Goal: Task Accomplishment & Management: Use online tool/utility

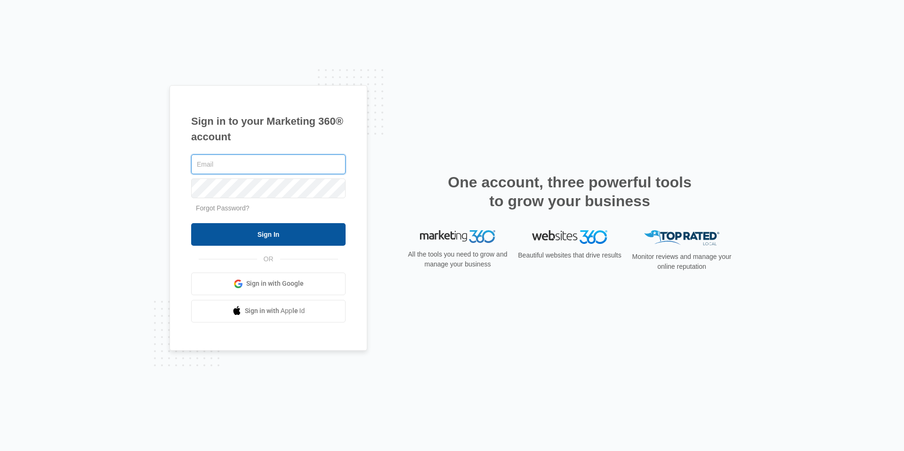
type input "[EMAIL_ADDRESS][DOMAIN_NAME]"
click at [327, 234] on input "Sign In" at bounding box center [268, 234] width 154 height 23
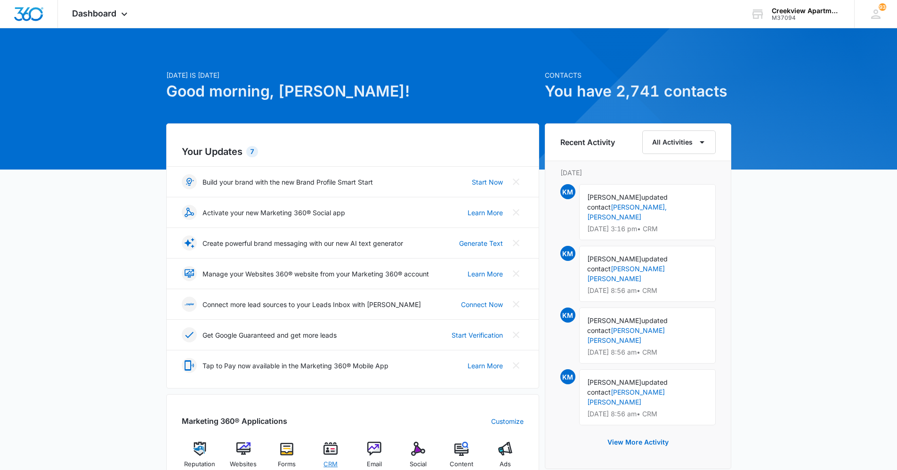
click at [339, 447] on div "CRM" at bounding box center [331, 458] width 36 height 33
